Goal: Register for event/course

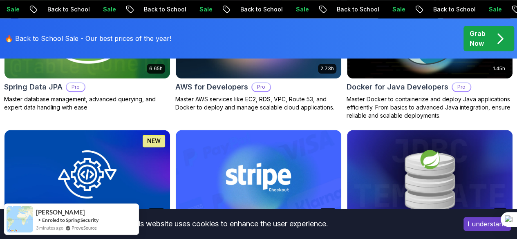
scroll to position [523, 0]
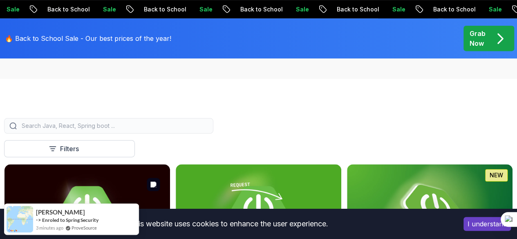
scroll to position [130, 0]
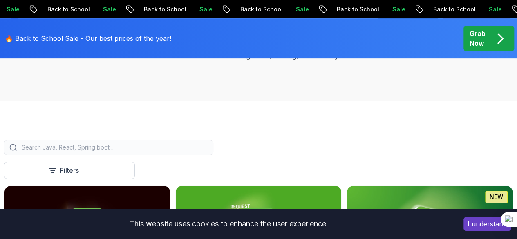
click at [208, 151] on input "search" at bounding box center [114, 147] width 188 height 8
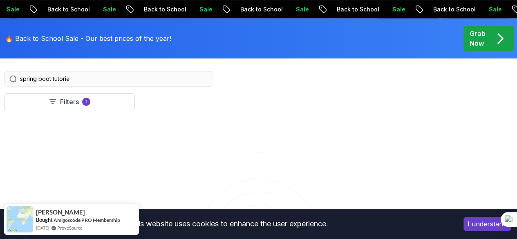
scroll to position [203, 0]
click at [0, 0] on button "Course" at bounding box center [0, 0] width 0 height 0
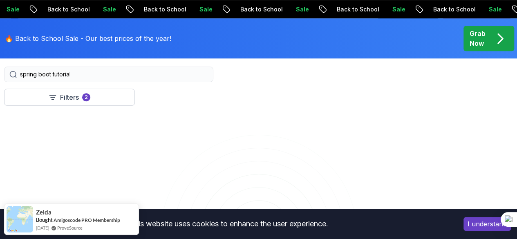
drag, startPoint x: 233, startPoint y: 81, endPoint x: 187, endPoint y: 79, distance: 45.4
click at [187, 78] on input "spring boot tutorial" at bounding box center [114, 74] width 188 height 8
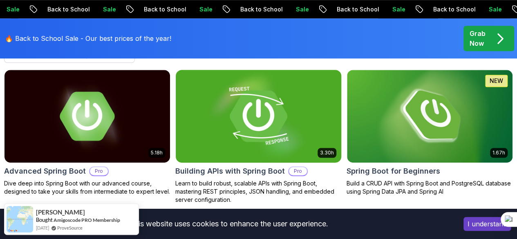
scroll to position [246, 0]
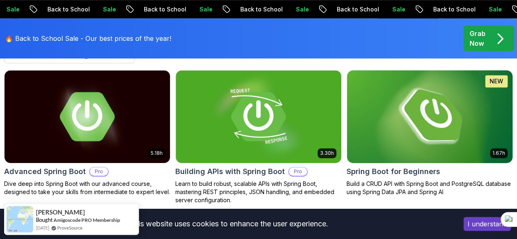
type input "spring boot"
click at [447, 180] on p "Build a CRUD API with Spring Boot and PostgreSQL database using Spring Data JPA…" at bounding box center [429, 188] width 166 height 16
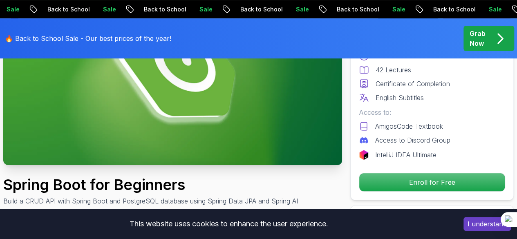
scroll to position [132, 0]
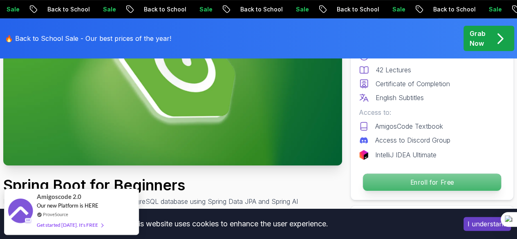
click at [385, 179] on p "Enroll for Free" at bounding box center [432, 182] width 138 height 17
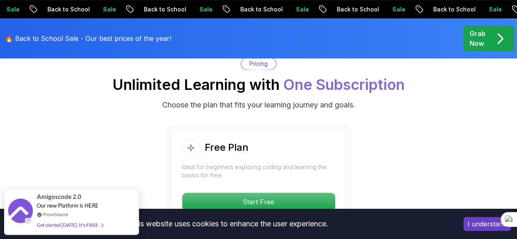
scroll to position [1698, 0]
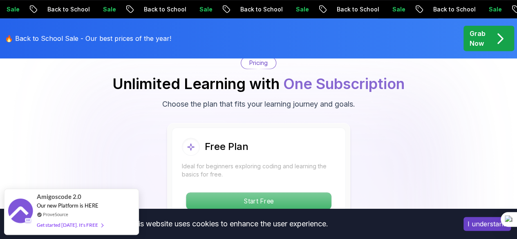
click at [287, 192] on p "Start Free" at bounding box center [258, 200] width 145 height 17
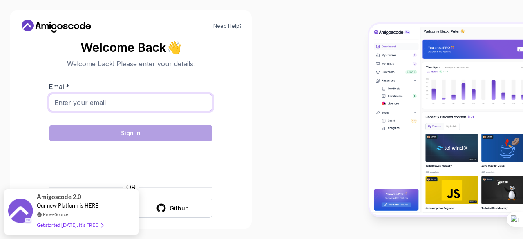
click at [136, 100] on input "Email *" at bounding box center [130, 102] width 163 height 17
type input "nidhica2111@gmail.com"
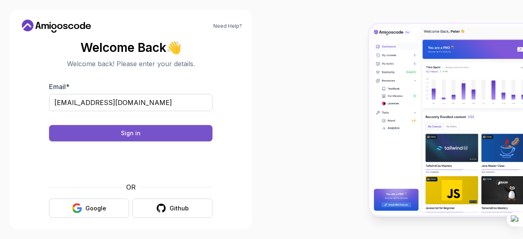
click at [187, 134] on button "Sign in" at bounding box center [130, 133] width 163 height 16
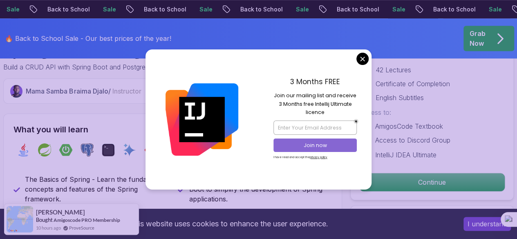
scroll to position [267, 0]
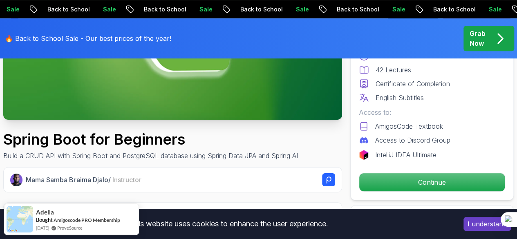
scroll to position [194, 0]
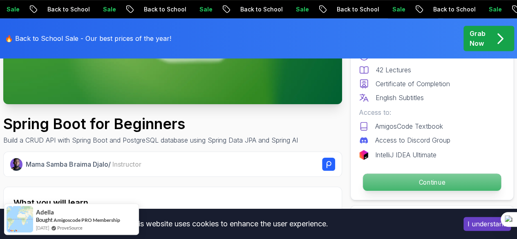
click at [411, 183] on p "Continue" at bounding box center [432, 182] width 138 height 17
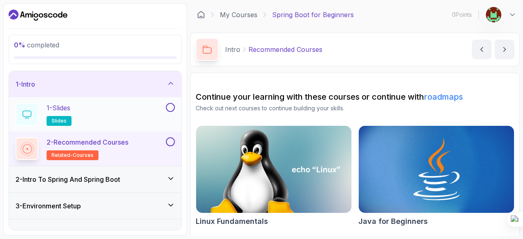
click at [171, 107] on button at bounding box center [170, 107] width 9 height 9
click at [171, 107] on icon at bounding box center [170, 107] width 4 height 3
click at [346, 41] on div "Intro Recommended Courses Recommended Courses by nelson" at bounding box center [354, 49] width 329 height 33
click at [279, 47] on p "Recommended Courses" at bounding box center [285, 50] width 74 height 10
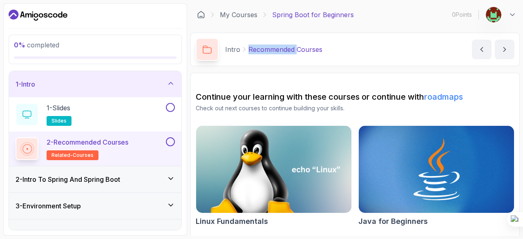
click at [279, 47] on p "Recommended Courses" at bounding box center [285, 50] width 74 height 10
click at [501, 50] on icon "next content" at bounding box center [504, 49] width 8 height 8
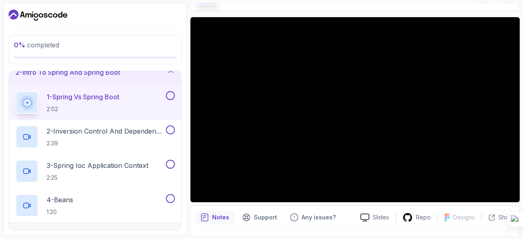
scroll to position [78, 0]
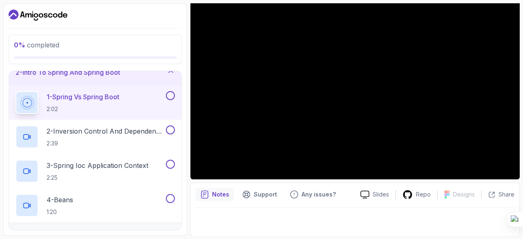
click at [217, 193] on p "Notes" at bounding box center [220, 194] width 17 height 8
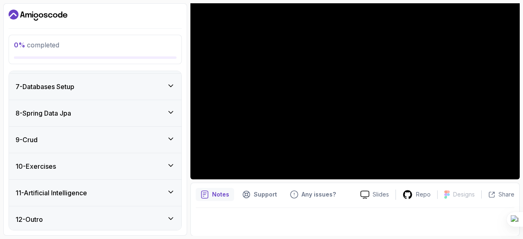
scroll to position [282, 0]
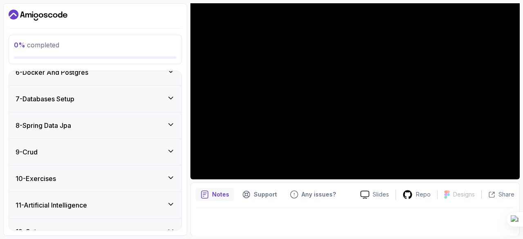
click at [177, 149] on div "9 - Crud" at bounding box center [95, 152] width 172 height 26
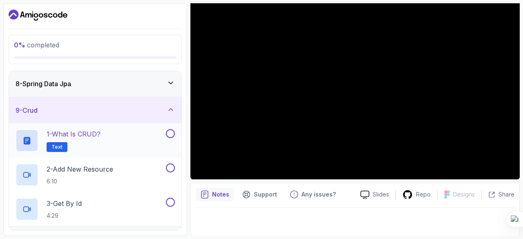
scroll to position [180, 0]
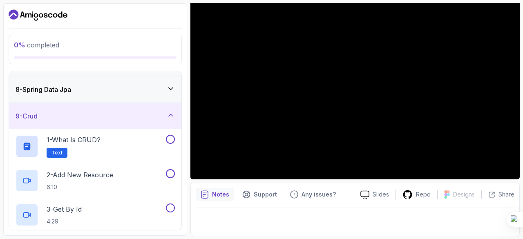
click at [167, 111] on icon at bounding box center [171, 115] width 8 height 8
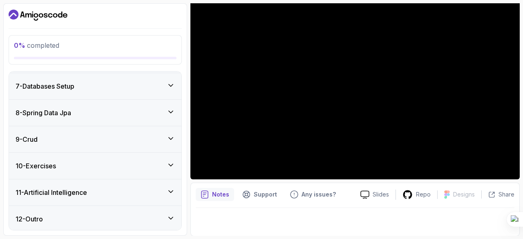
scroll to position [157, 0]
click at [171, 109] on icon at bounding box center [171, 113] width 8 height 8
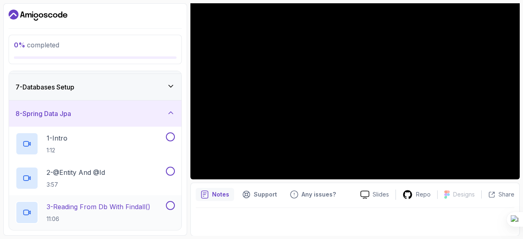
scroll to position [155, 0]
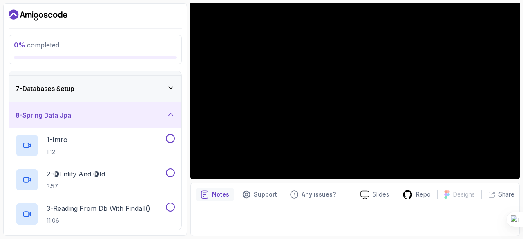
click at [178, 110] on div "8 - Spring Data Jpa" at bounding box center [95, 115] width 172 height 26
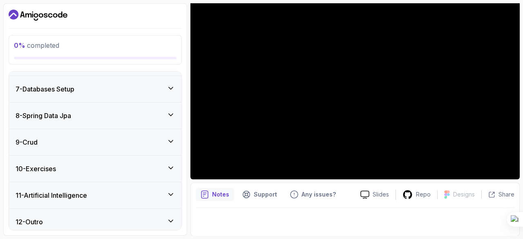
scroll to position [157, 0]
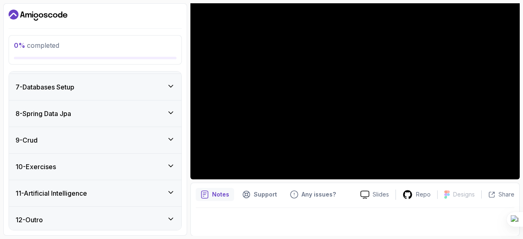
click at [168, 89] on div "7 - Databases Setup" at bounding box center [95, 87] width 159 height 10
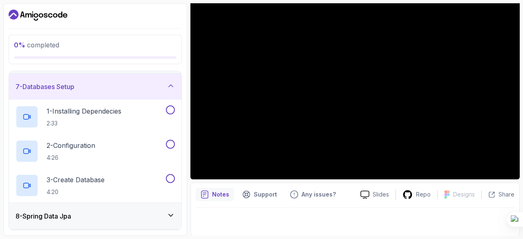
click at [168, 89] on div "7 - Databases Setup" at bounding box center [95, 87] width 159 height 10
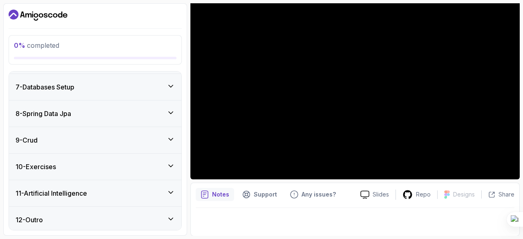
scroll to position [0, 0]
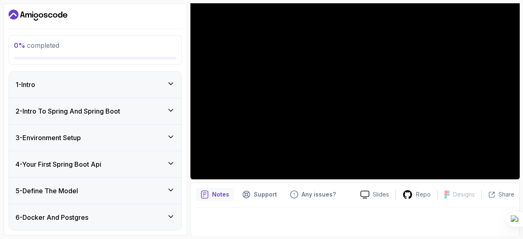
click at [170, 104] on div "2 - Intro To Spring And Spring Boot" at bounding box center [95, 111] width 172 height 26
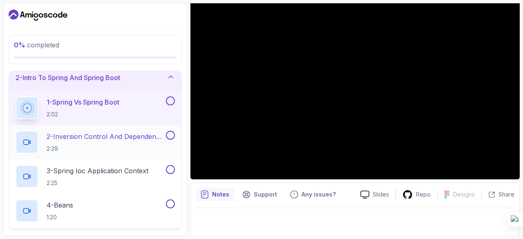
scroll to position [31, 0]
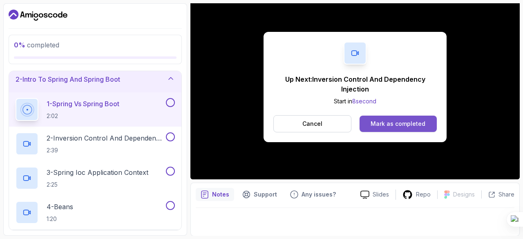
click at [390, 123] on div "Mark as completed" at bounding box center [397, 124] width 55 height 8
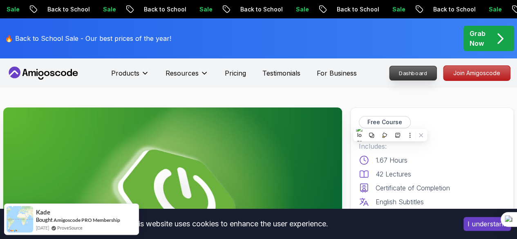
click at [409, 74] on p "Dashboard" at bounding box center [412, 73] width 47 height 14
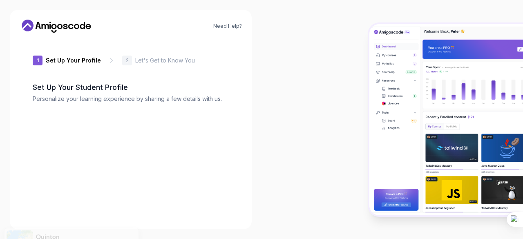
type input "dynamicsparrow3a59f"
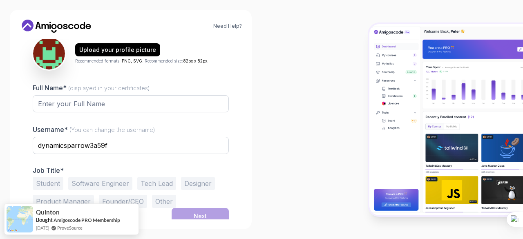
scroll to position [97, 0]
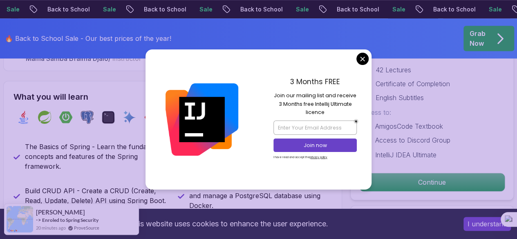
scroll to position [299, 0]
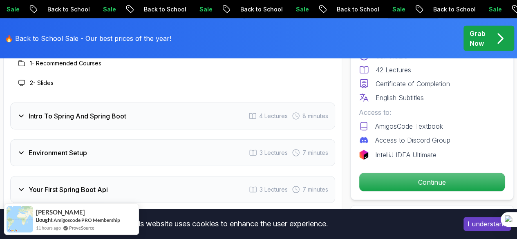
scroll to position [1162, 0]
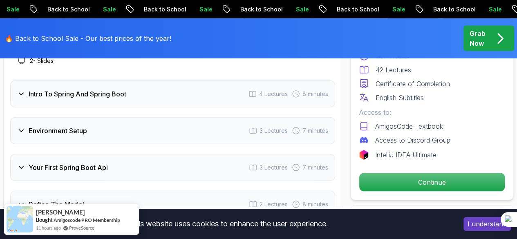
click at [238, 91] on div "Intro To Spring And Spring Boot 4 Lectures 8 minutes" at bounding box center [172, 93] width 325 height 27
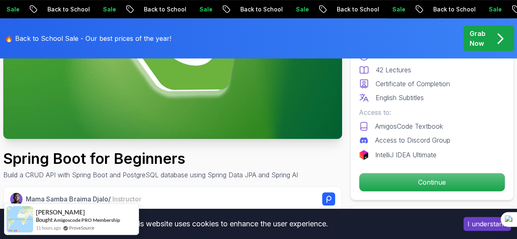
scroll to position [0, 0]
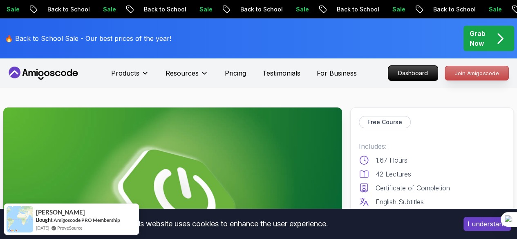
click at [486, 74] on p "Join Amigoscode" at bounding box center [476, 73] width 63 height 14
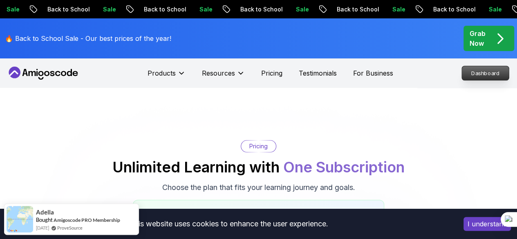
click at [462, 70] on p "Dashboard" at bounding box center [484, 73] width 47 height 14
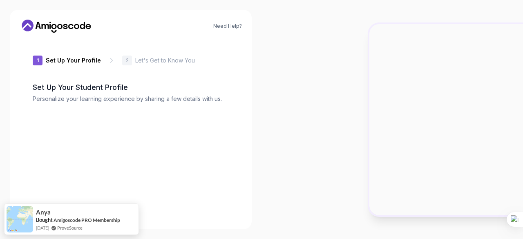
type input "noblerhinod66ba"
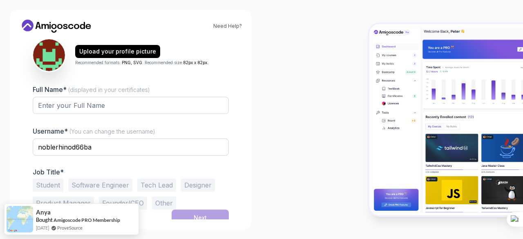
scroll to position [101, 0]
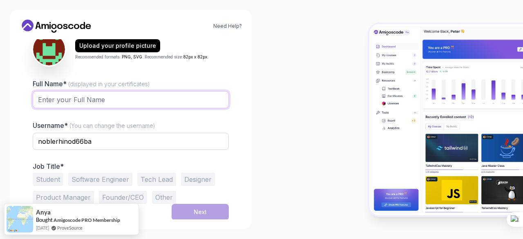
click at [183, 94] on input "Full Name* (displayed in your certificates)" at bounding box center [131, 99] width 196 height 17
type input "[PERSON_NAME] C A"
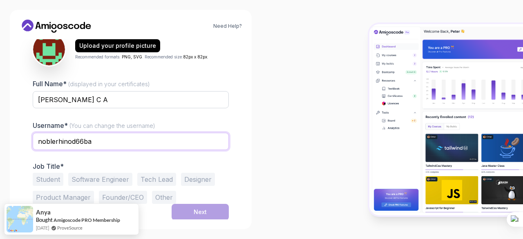
click at [105, 138] on input "noblerhinod66ba" at bounding box center [131, 141] width 196 height 17
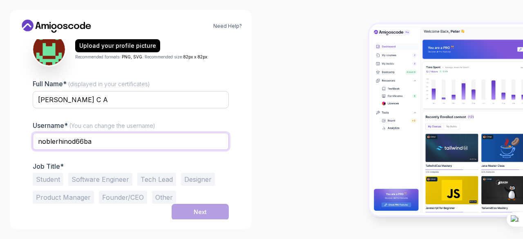
drag, startPoint x: 105, startPoint y: 138, endPoint x: 17, endPoint y: 138, distance: 88.2
click at [17, 138] on div "Need Help? 1 Set Up Your Profile 1 Set Up Your Profile 2 Let's Get to Know You …" at bounding box center [131, 119] width 242 height 219
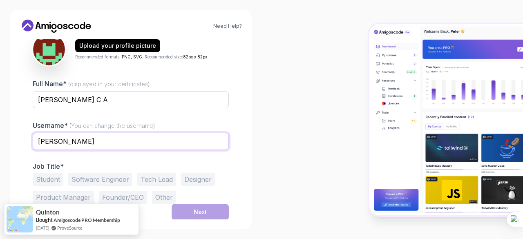
click at [183, 148] on input "nidhi" at bounding box center [131, 141] width 196 height 17
type input "nidhica123"
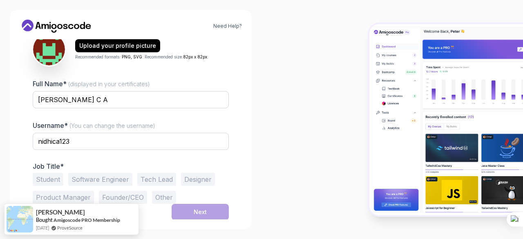
click at [48, 178] on button "Student" at bounding box center [48, 179] width 31 height 13
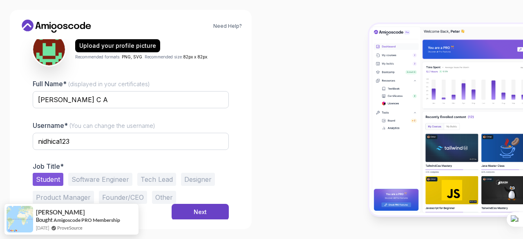
click at [48, 178] on button "Student" at bounding box center [48, 179] width 31 height 13
click at [201, 211] on div "Next" at bounding box center [200, 212] width 13 height 8
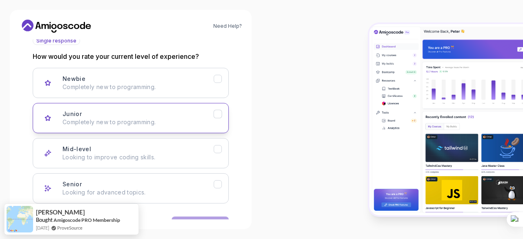
click at [179, 119] on p "Completely new to programming." at bounding box center [137, 122] width 151 height 8
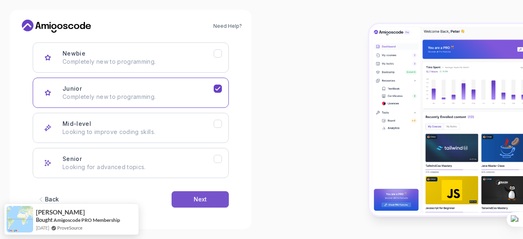
click at [198, 198] on div "Next" at bounding box center [200, 199] width 13 height 8
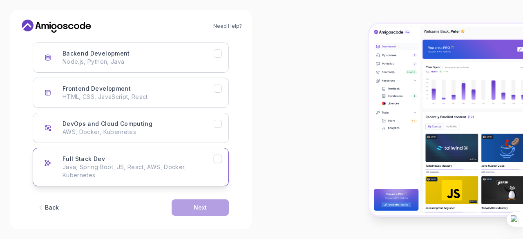
click at [176, 169] on p "Java, Spring Boot, JS, React, AWS, Docker, Kubernetes" at bounding box center [137, 171] width 151 height 16
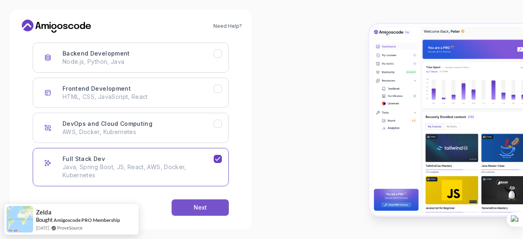
click at [189, 204] on button "Next" at bounding box center [199, 207] width 57 height 16
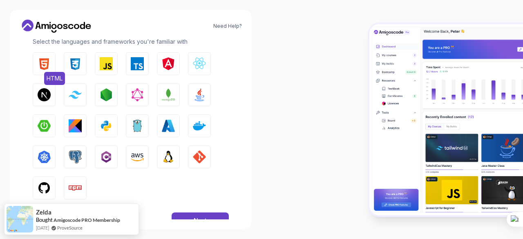
click at [42, 60] on img "button" at bounding box center [44, 63] width 13 height 13
click at [68, 59] on button "CSS" at bounding box center [75, 63] width 23 height 23
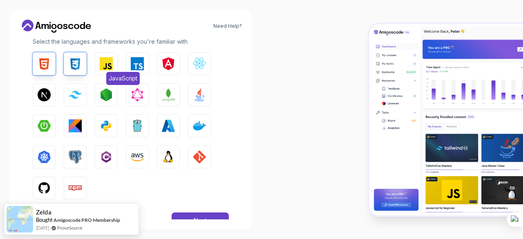
click at [100, 66] on img "button" at bounding box center [106, 63] width 13 height 13
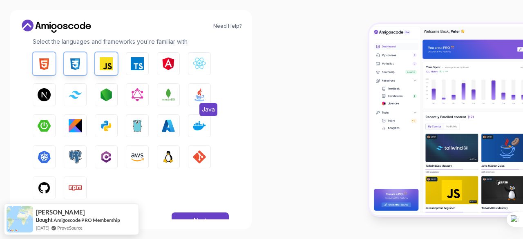
click at [198, 92] on img "button" at bounding box center [199, 94] width 13 height 13
click at [105, 126] on img "button" at bounding box center [106, 125] width 13 height 13
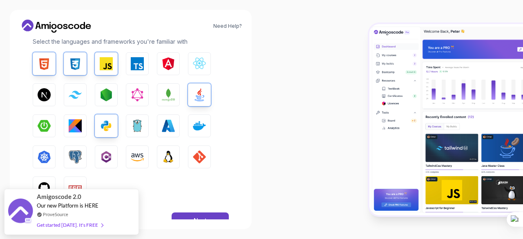
scroll to position [149, 0]
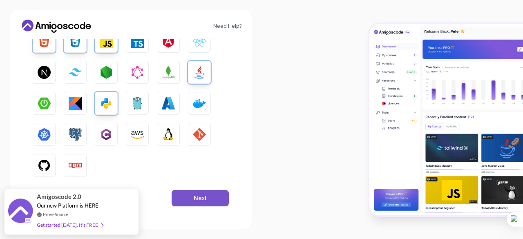
click at [191, 191] on button "Next" at bounding box center [199, 198] width 57 height 16
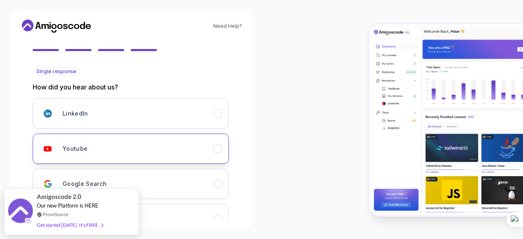
scroll to position [131, 0]
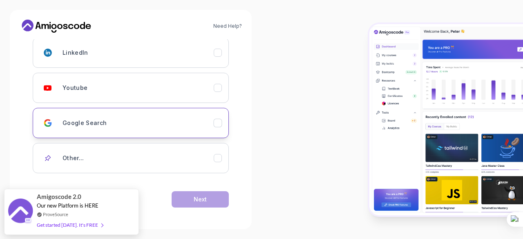
click at [166, 120] on div "Google Search" at bounding box center [137, 123] width 151 height 16
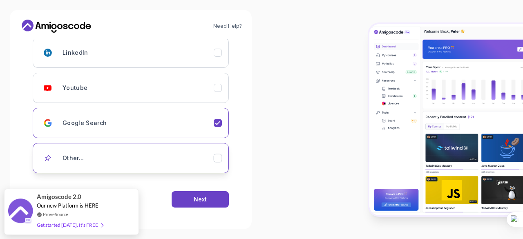
click at [159, 150] on div "Other..." at bounding box center [137, 158] width 151 height 16
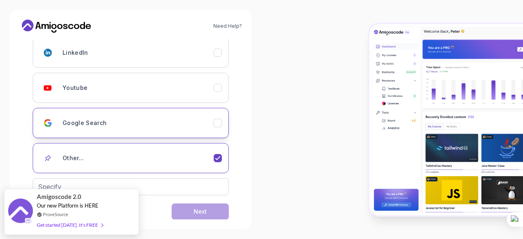
click at [174, 134] on button "Google Search" at bounding box center [131, 123] width 196 height 30
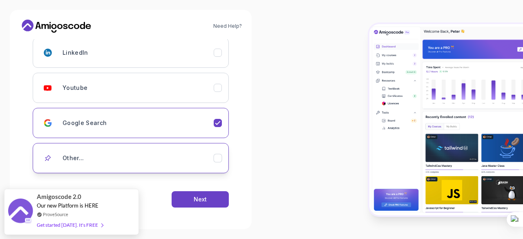
click at [169, 156] on div "Other..." at bounding box center [137, 158] width 151 height 16
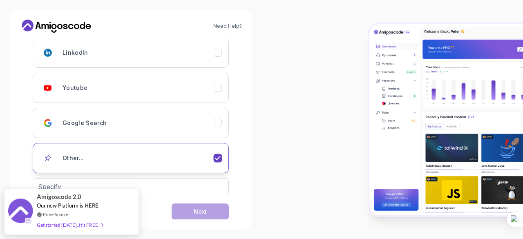
scroll to position [143, 0]
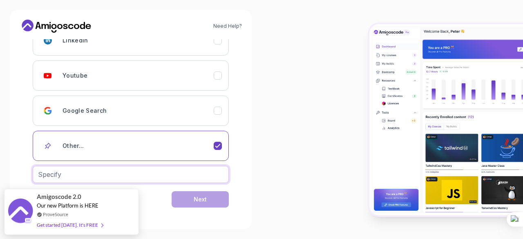
click at [153, 174] on input "text" at bounding box center [131, 174] width 196 height 17
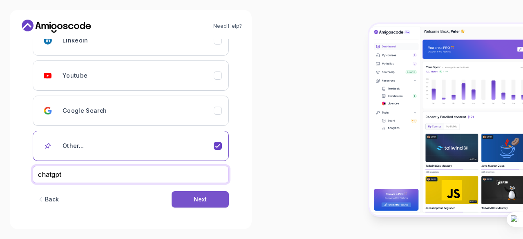
type input "chatgpt"
click at [212, 200] on button "Next" at bounding box center [199, 199] width 57 height 16
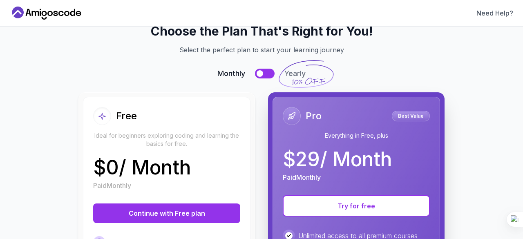
scroll to position [0, 0]
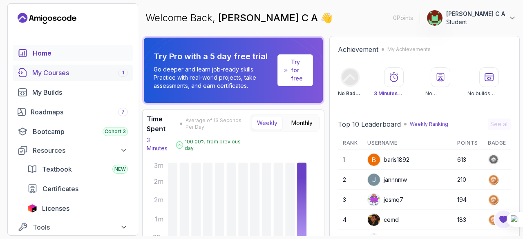
click at [69, 75] on div "My Courses 1" at bounding box center [80, 73] width 96 height 10
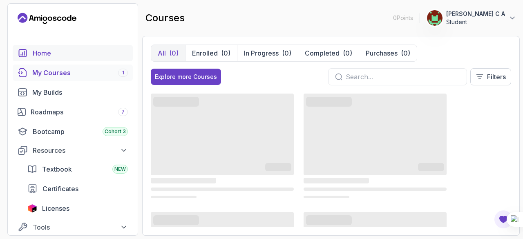
click at [89, 45] on link "Home" at bounding box center [73, 53] width 120 height 16
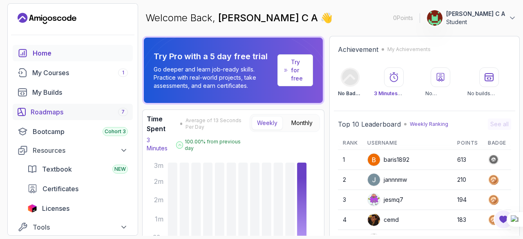
click at [67, 107] on div "Roadmaps 7" at bounding box center [79, 112] width 97 height 10
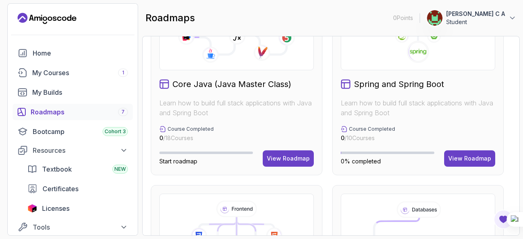
scroll to position [256, 0]
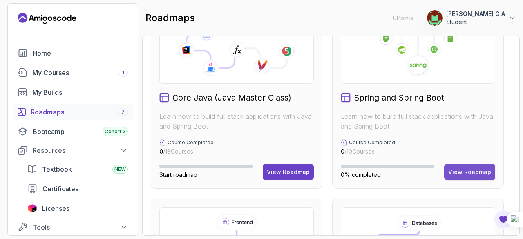
click at [464, 171] on div "View Roadmap" at bounding box center [469, 172] width 43 height 8
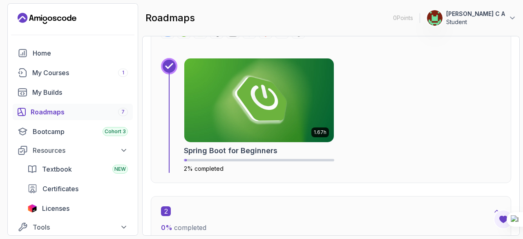
scroll to position [374, 0]
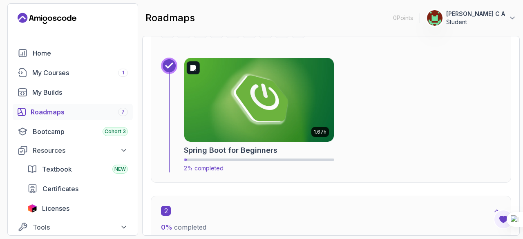
click at [272, 122] on img at bounding box center [258, 100] width 157 height 88
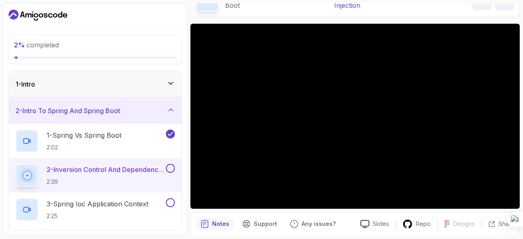
scroll to position [46, 0]
